Goal: Information Seeking & Learning: Learn about a topic

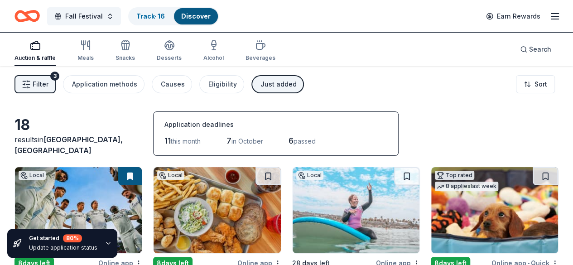
click at [33, 15] on icon "Home" at bounding box center [31, 15] width 14 height 9
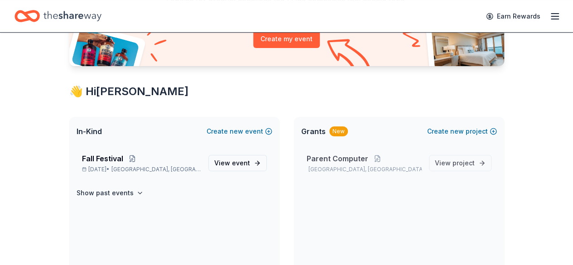
scroll to position [117, 0]
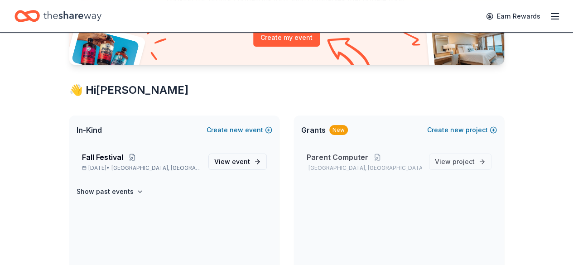
click at [339, 156] on span "Parent Computer" at bounding box center [337, 157] width 62 height 11
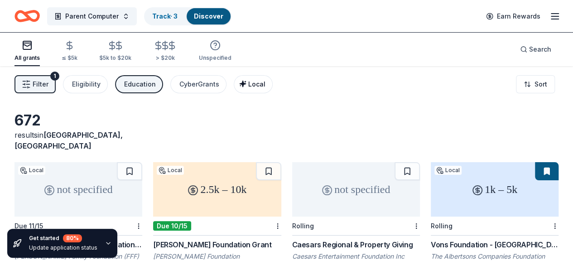
click at [244, 85] on icon "button" at bounding box center [242, 84] width 6 height 6
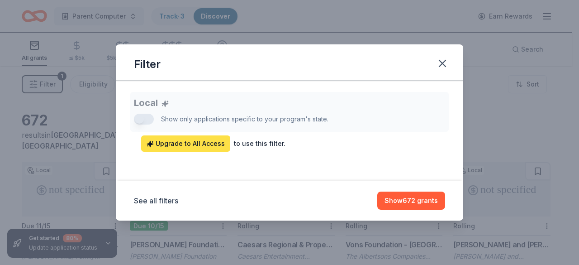
click at [201, 145] on span "Upgrade to All Access" at bounding box center [186, 143] width 78 height 11
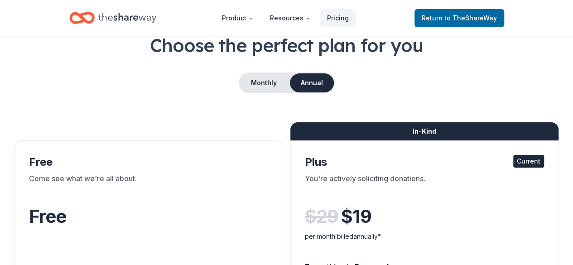
scroll to position [54, 0]
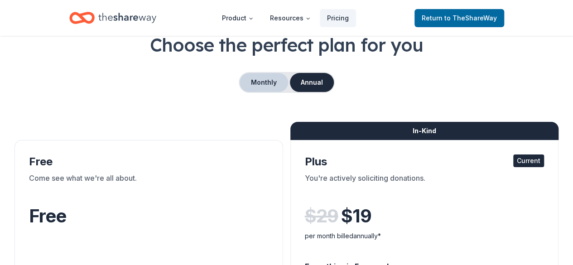
click at [263, 86] on button "Monthly" at bounding box center [263, 82] width 48 height 19
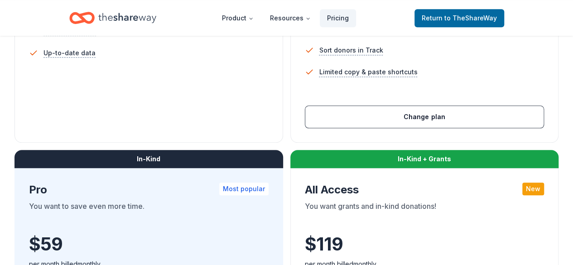
scroll to position [378, 0]
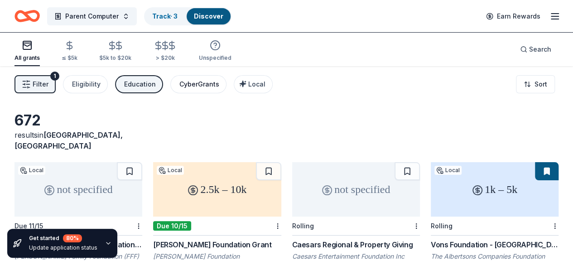
click at [196, 85] on div "CyberGrants" at bounding box center [199, 84] width 40 height 11
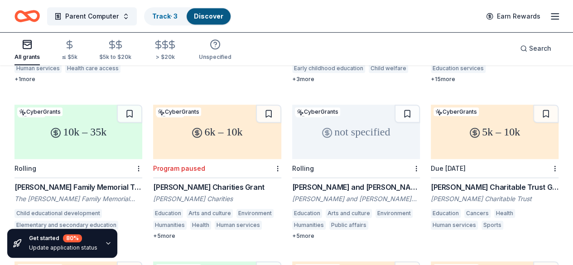
scroll to position [217, 0]
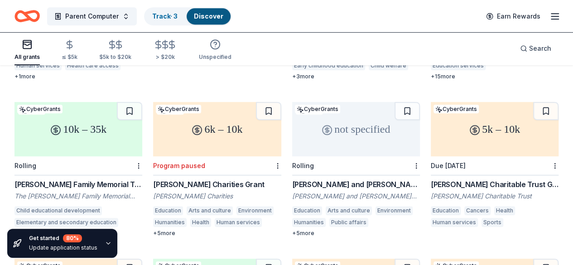
click at [430, 179] on div "Herbert E. Parker Charitable Trust Grants Herbert E. Parker Charitable Trust Ed…" at bounding box center [494, 204] width 128 height 51
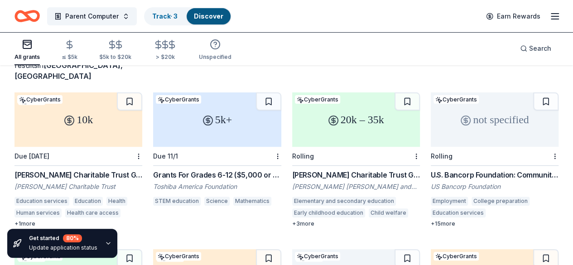
scroll to position [0, 0]
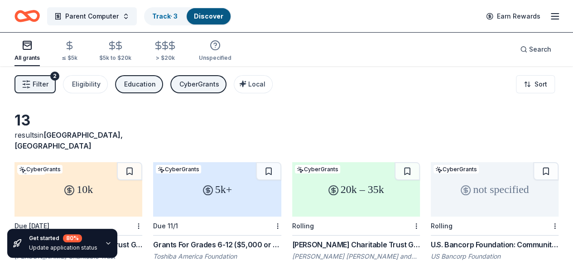
click at [197, 85] on div "CyberGrants" at bounding box center [199, 84] width 40 height 11
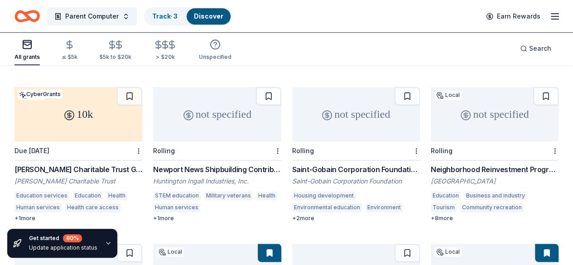
scroll to position [547, 0]
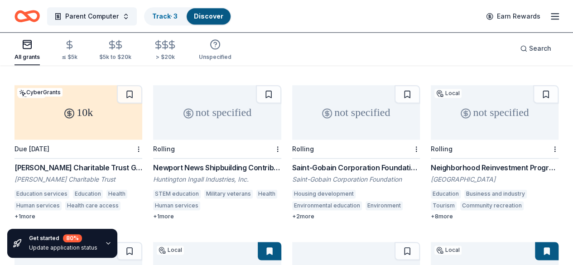
click at [430, 162] on div "Neighborhood Reinvestment Program" at bounding box center [494, 167] width 128 height 11
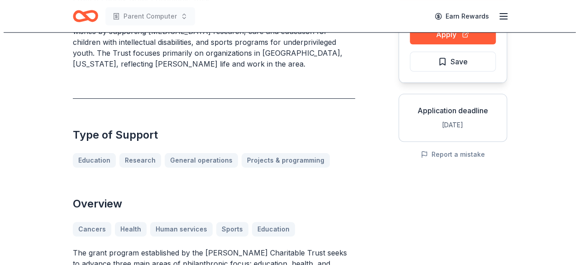
scroll to position [110, 0]
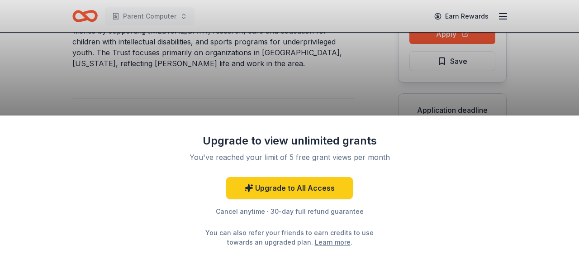
click at [268, 96] on div "Upgrade to view unlimited grants You've reached your limit of 5 free grant view…" at bounding box center [289, 132] width 579 height 265
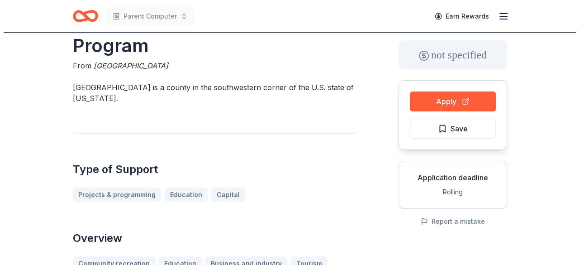
scroll to position [49, 0]
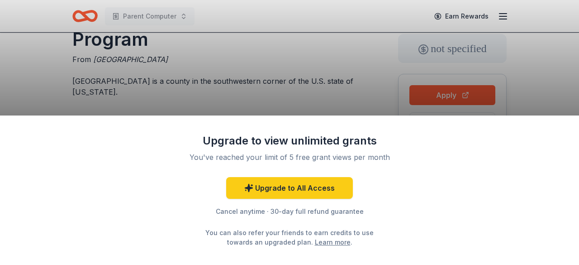
click at [257, 100] on div "Upgrade to view unlimited grants You've reached your limit of 5 free grant view…" at bounding box center [289, 132] width 579 height 265
